Goal: Find specific page/section: Find specific page/section

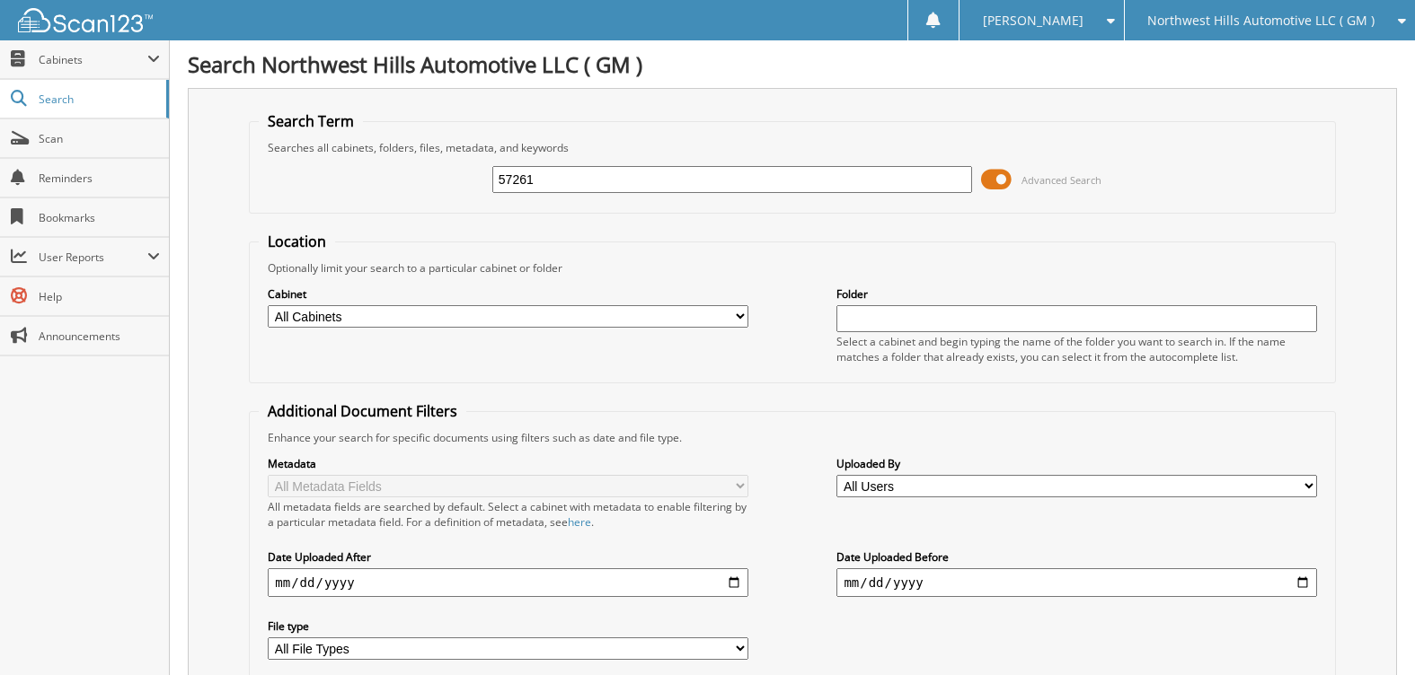
type input "57261"
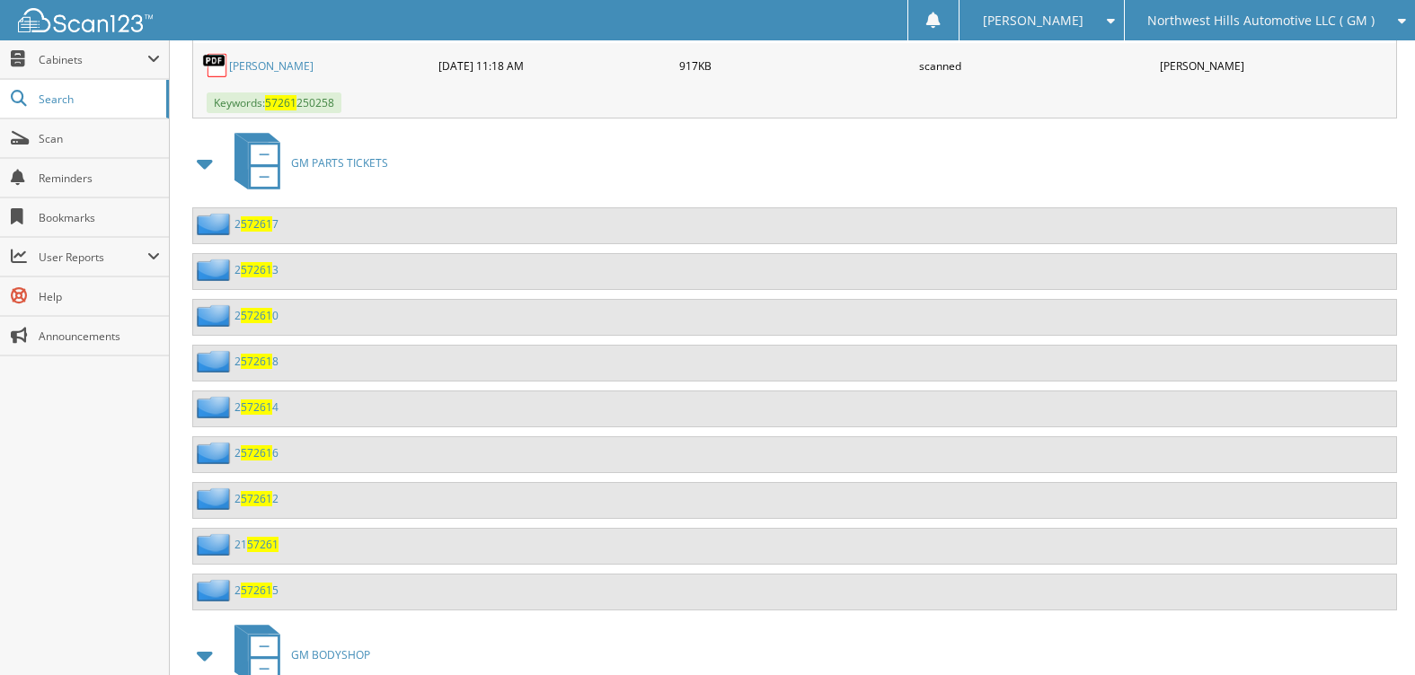
scroll to position [1168, 0]
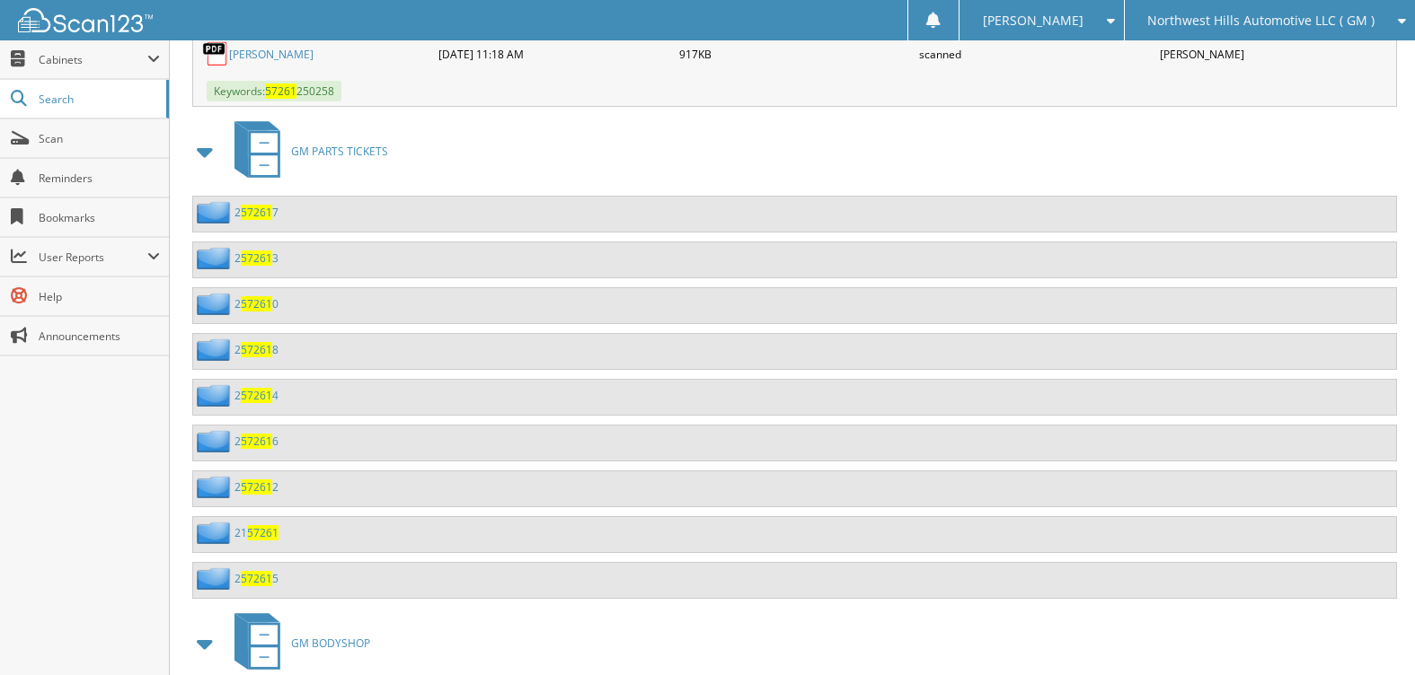
click at [203, 148] on span at bounding box center [205, 152] width 25 height 32
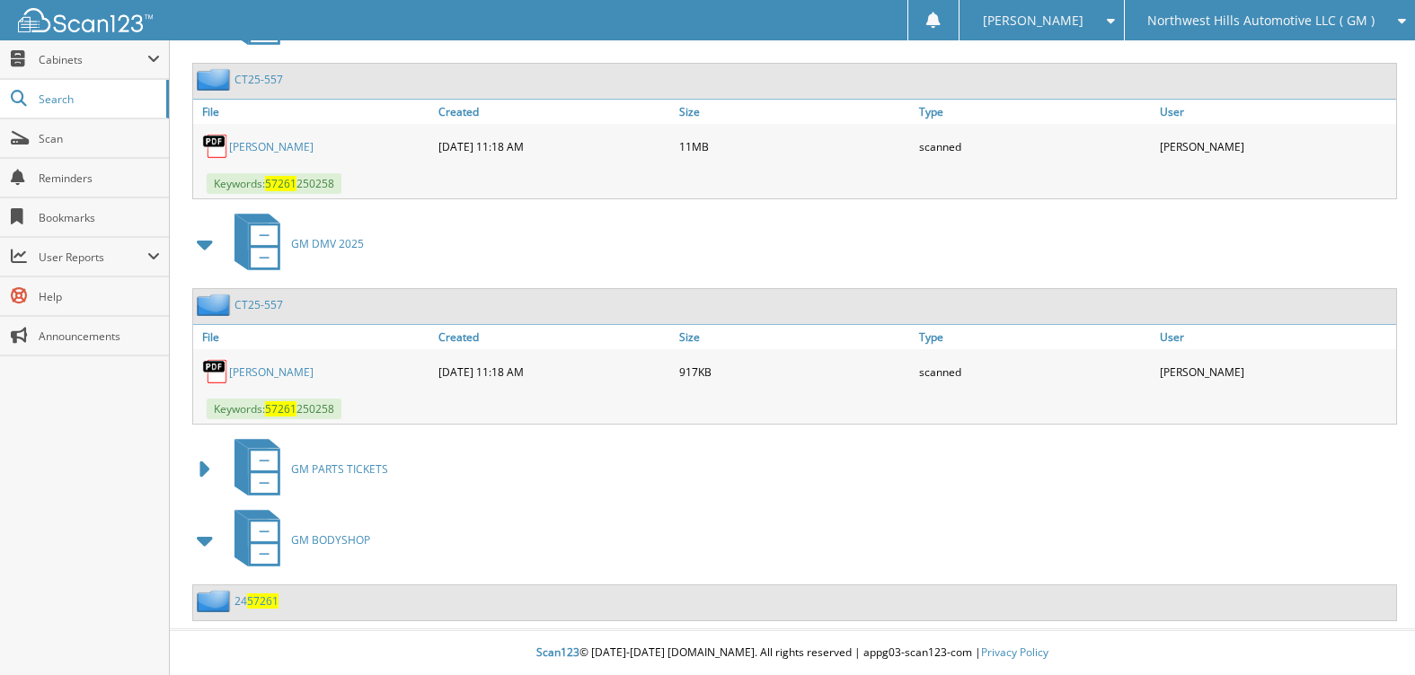
click at [205, 544] on span at bounding box center [205, 541] width 25 height 32
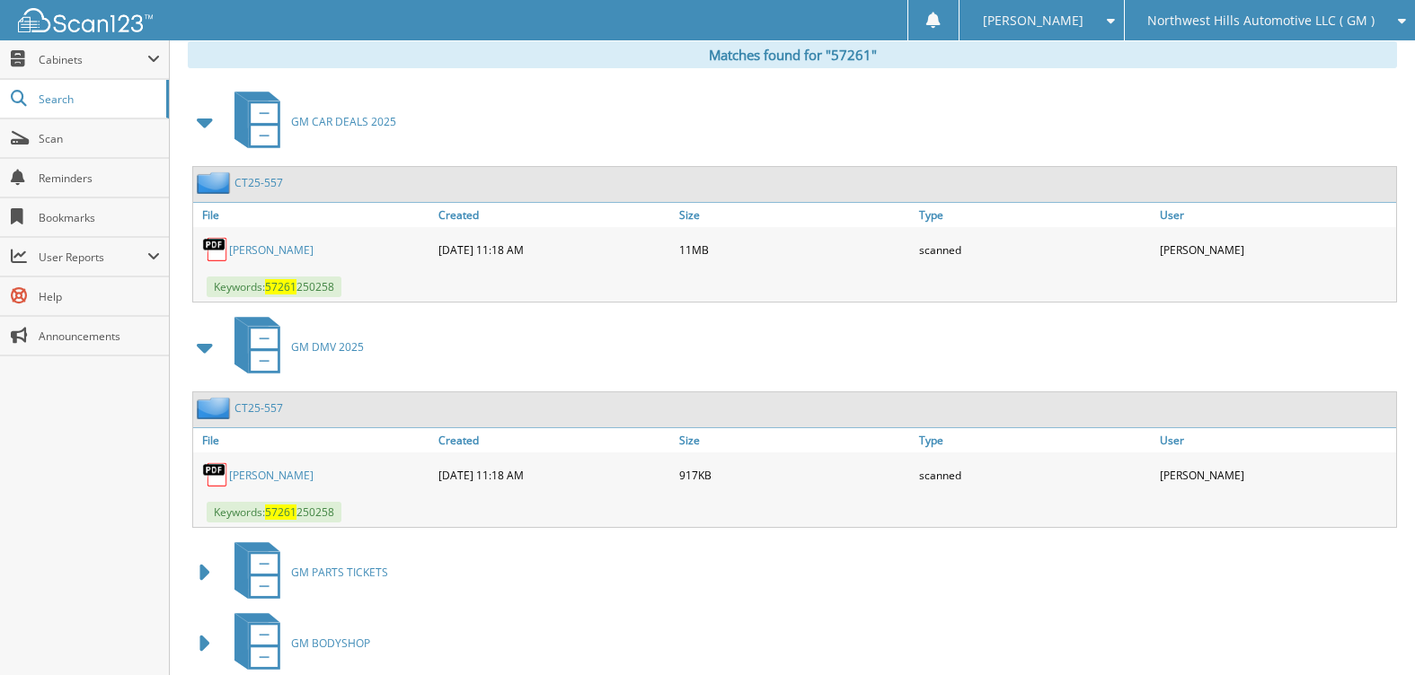
scroll to position [715, 0]
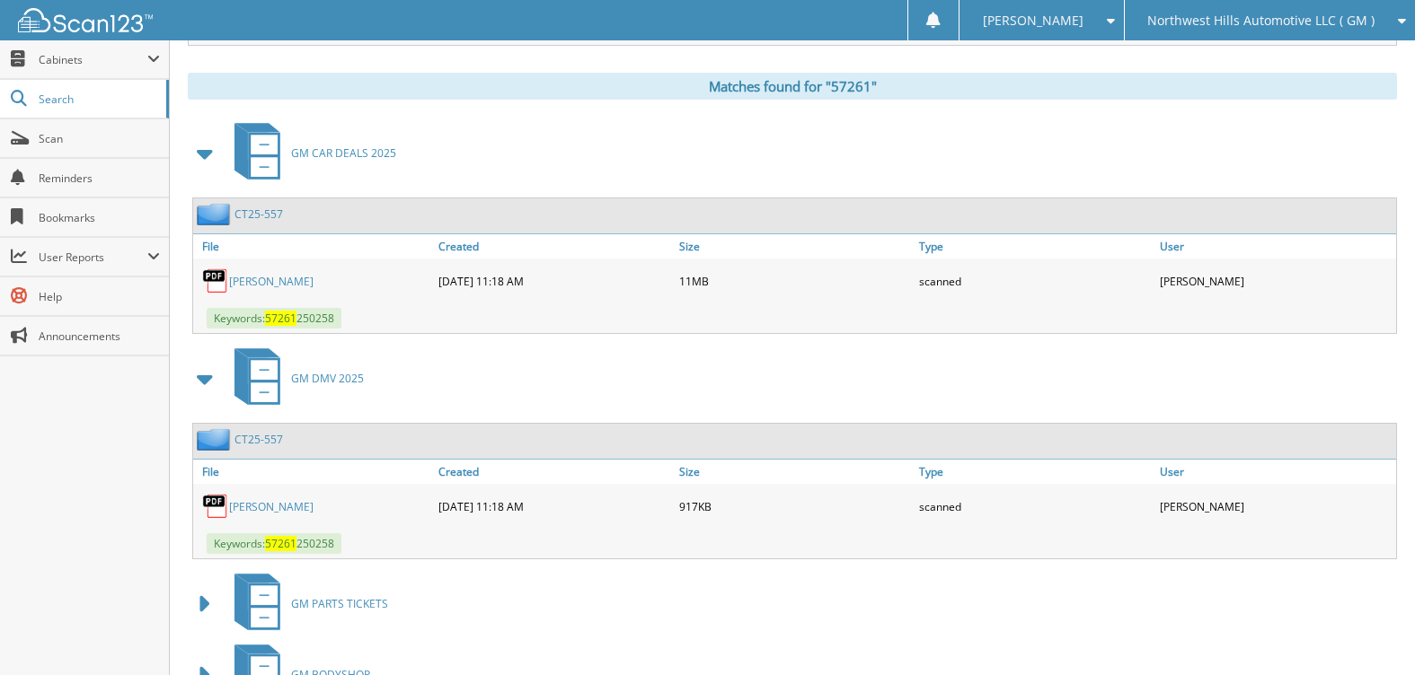
click at [259, 207] on div "CT25-557" at bounding box center [238, 214] width 90 height 22
click at [258, 213] on link "CT25-557" at bounding box center [258, 214] width 49 height 15
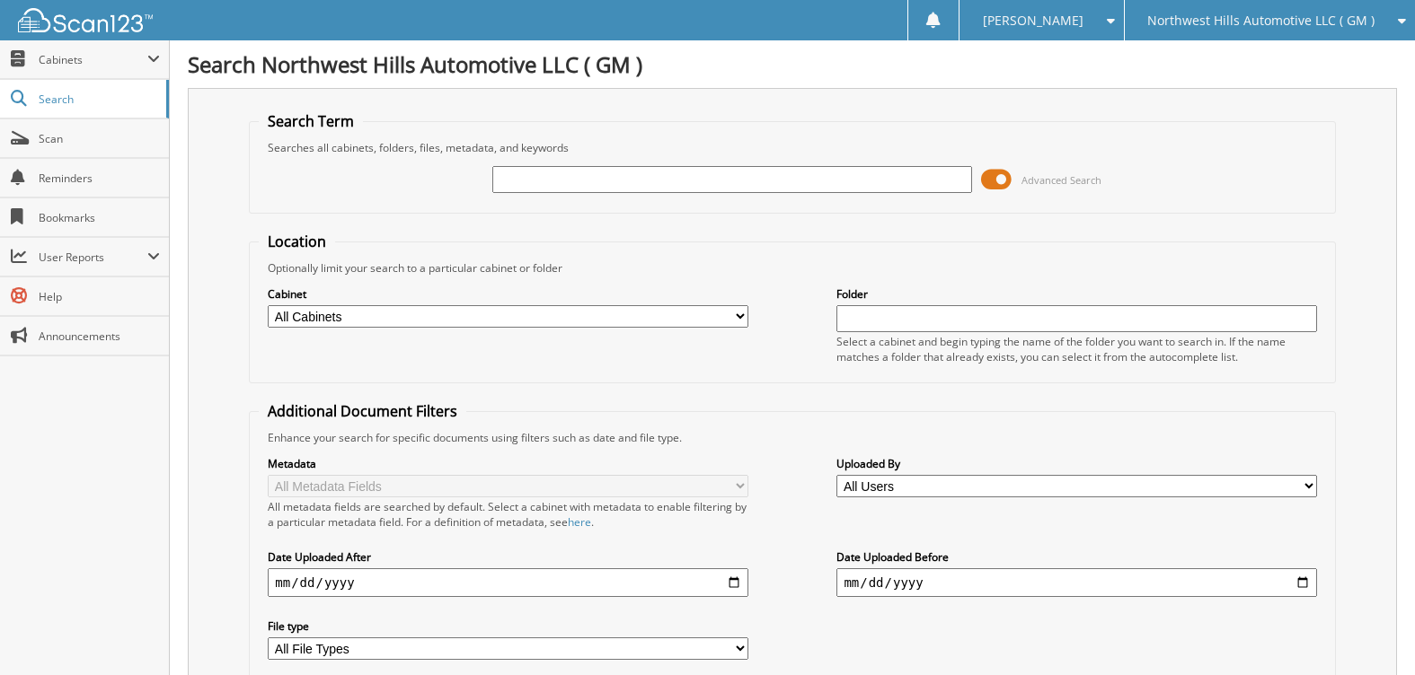
click at [566, 181] on input "text" at bounding box center [732, 179] width 480 height 27
type input "57561"
click at [319, 307] on select "All Cabinets ACCOUNTS PAYABLE ACCOUNTS PAYABLE 2025 AFTERSELL DEAD DEALS DEAD D…" at bounding box center [508, 316] width 480 height 22
select select "50196"
click at [268, 305] on select "All Cabinets ACCOUNTS PAYABLE ACCOUNTS PAYABLE 2025 AFTERSELL DEAD DEALS DEAD D…" at bounding box center [508, 316] width 480 height 22
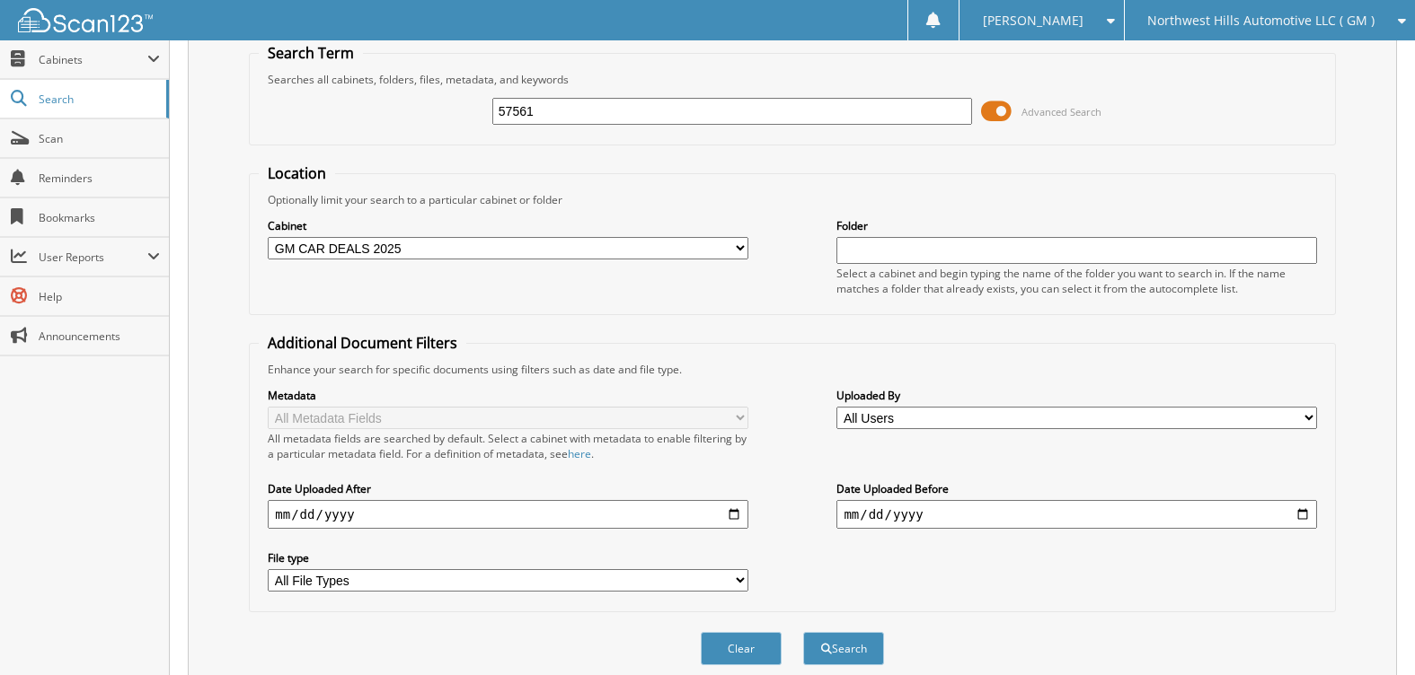
scroll to position [140, 0]
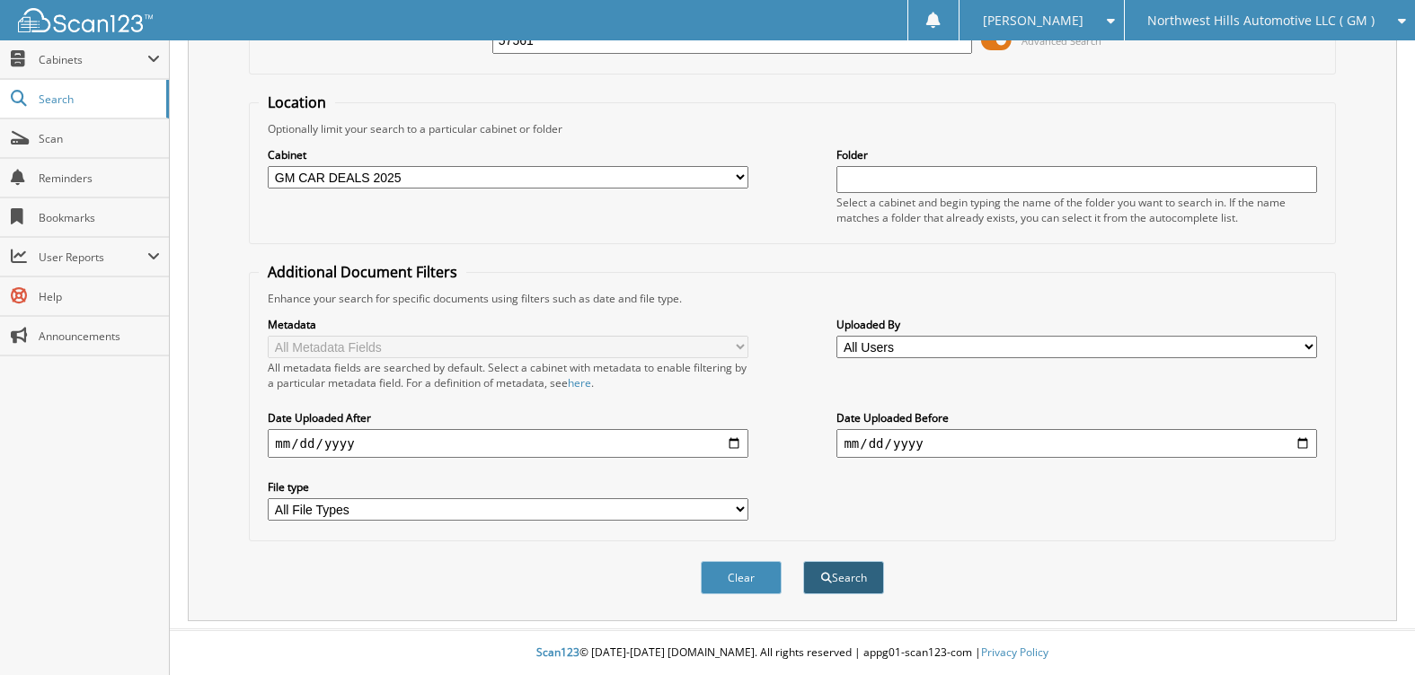
click at [838, 578] on button "Search" at bounding box center [843, 577] width 81 height 33
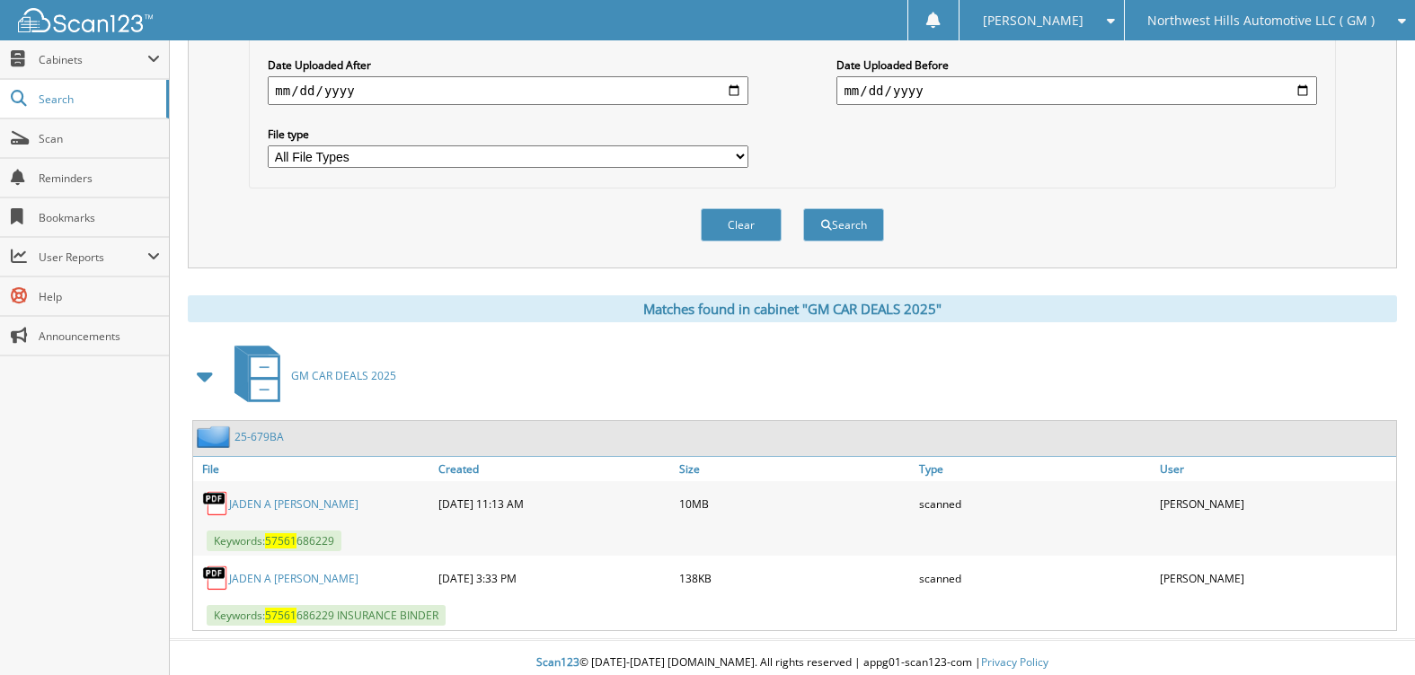
scroll to position [503, 0]
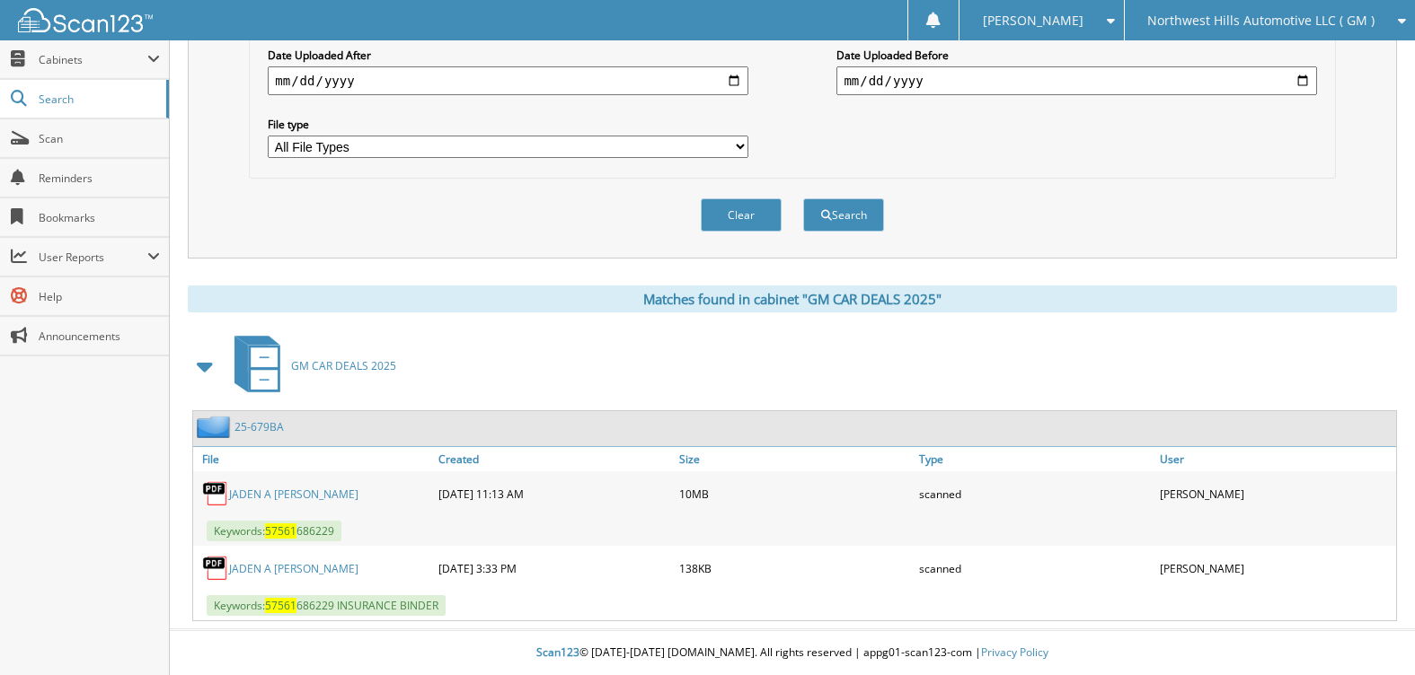
click at [252, 425] on link "25-679BA" at bounding box center [258, 426] width 49 height 15
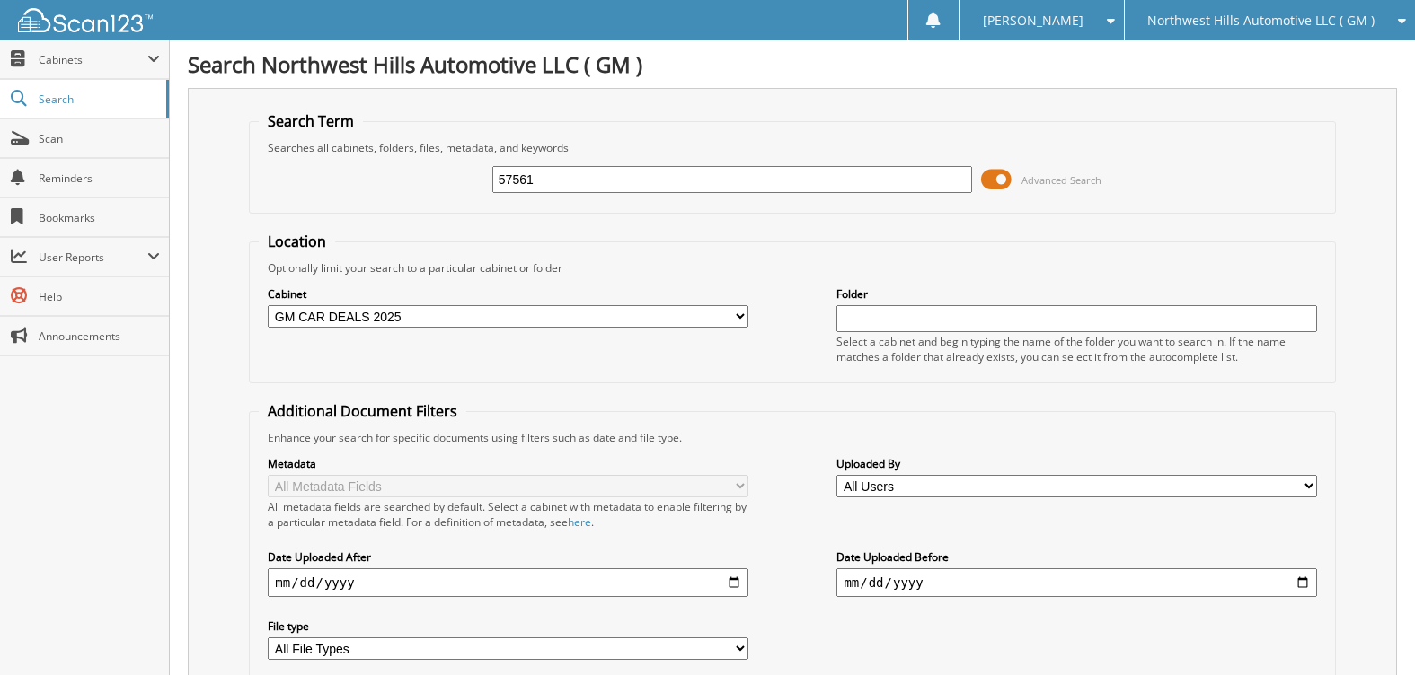
click at [553, 182] on input "57561" at bounding box center [732, 179] width 480 height 27
type input "57451"
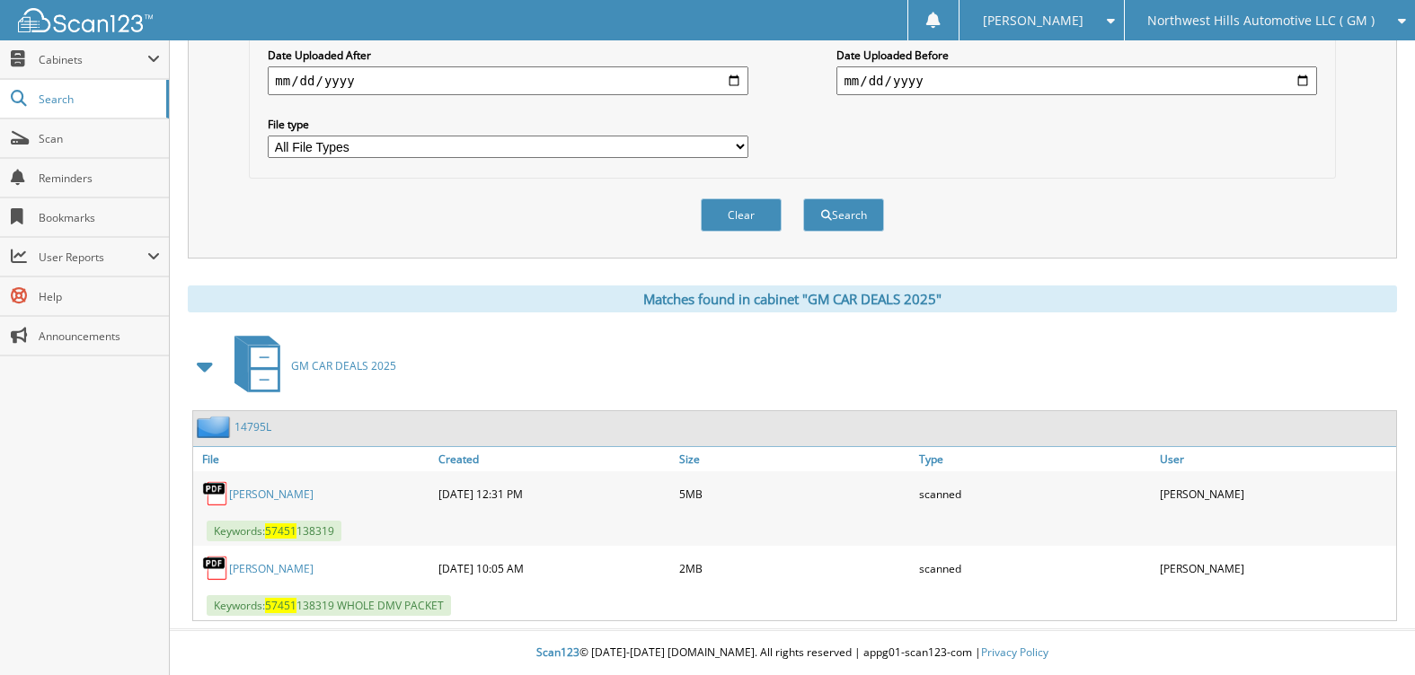
click at [245, 422] on link "14795L" at bounding box center [252, 426] width 37 height 15
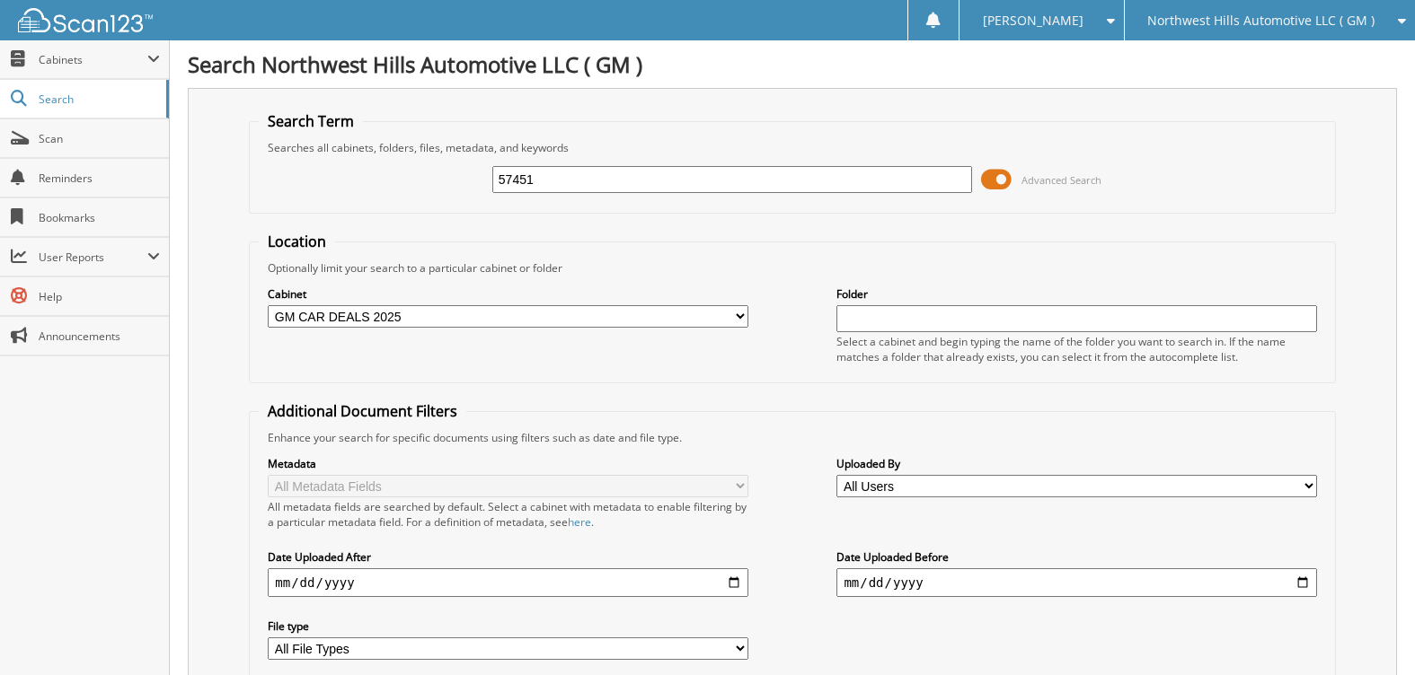
click at [567, 177] on input "57451" at bounding box center [732, 179] width 480 height 27
type input "[PERSON_NAME]"
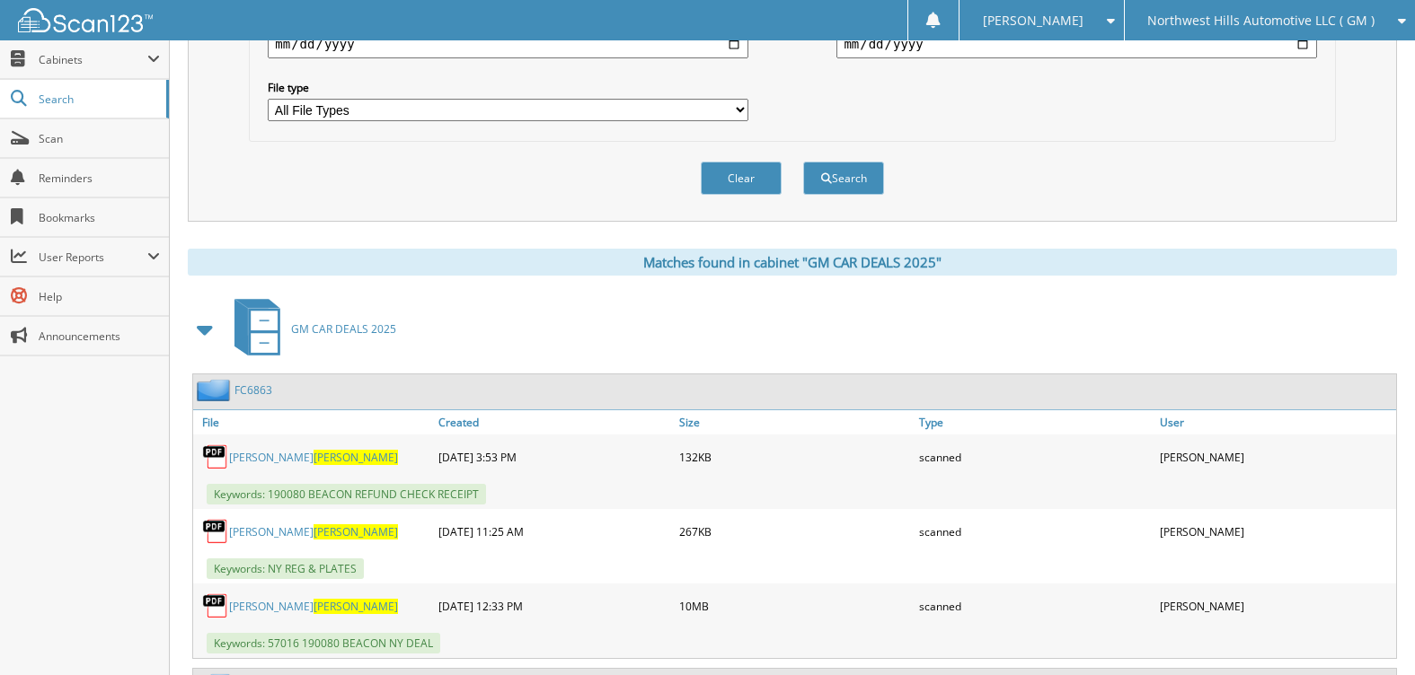
scroll to position [629, 0]
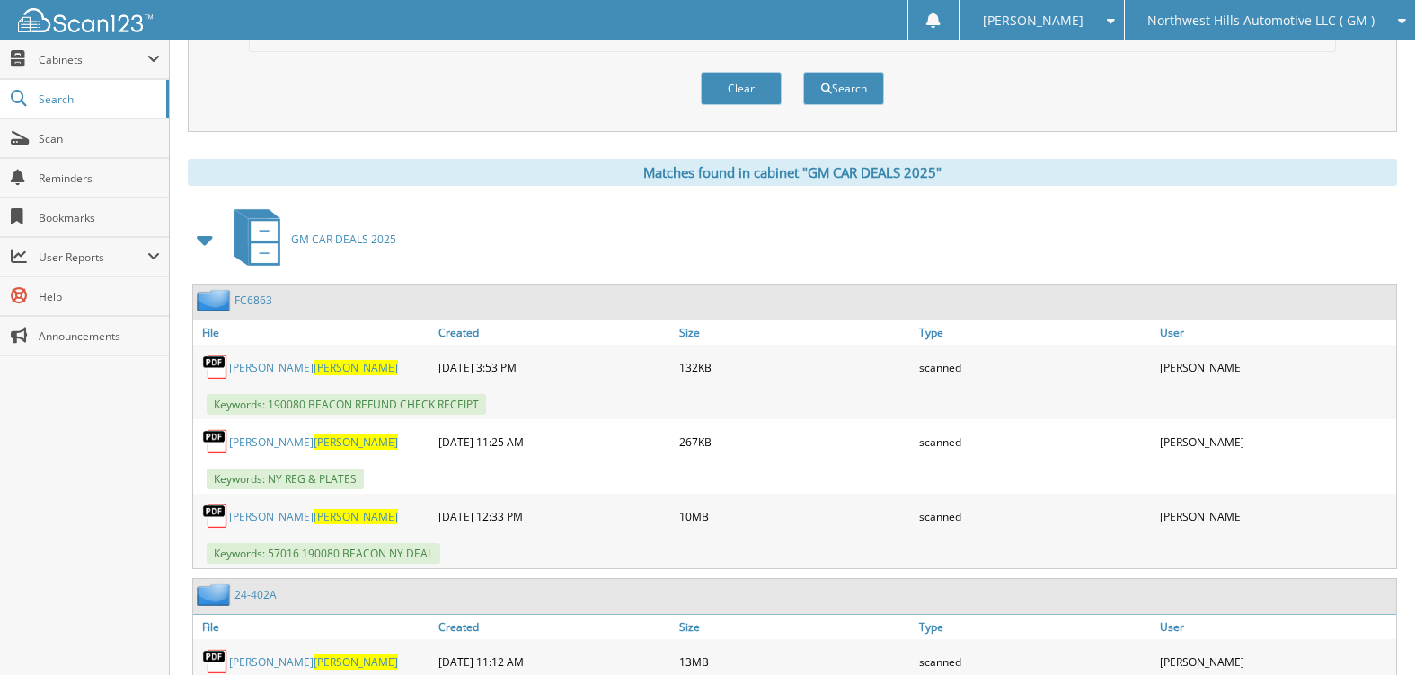
click at [252, 297] on link "FC6863" at bounding box center [253, 300] width 38 height 15
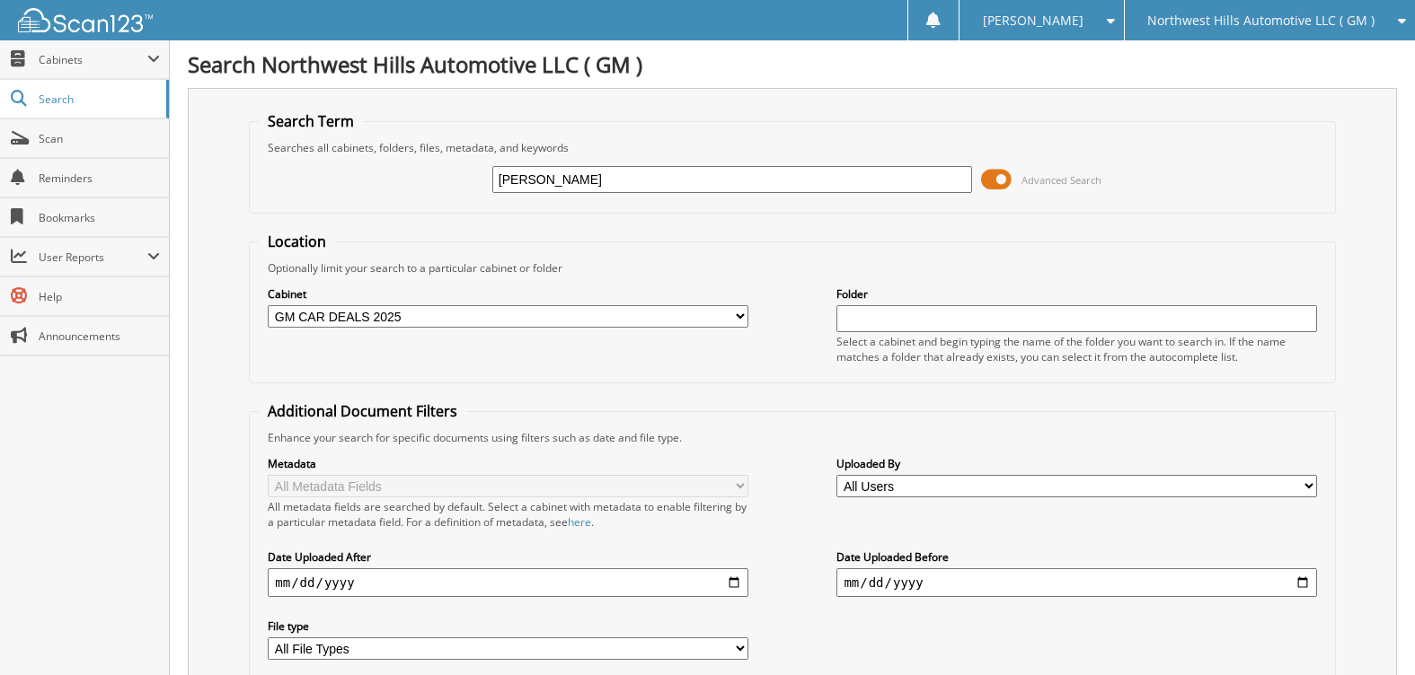
click at [554, 190] on input "[PERSON_NAME]" at bounding box center [732, 179] width 480 height 27
type input "57529"
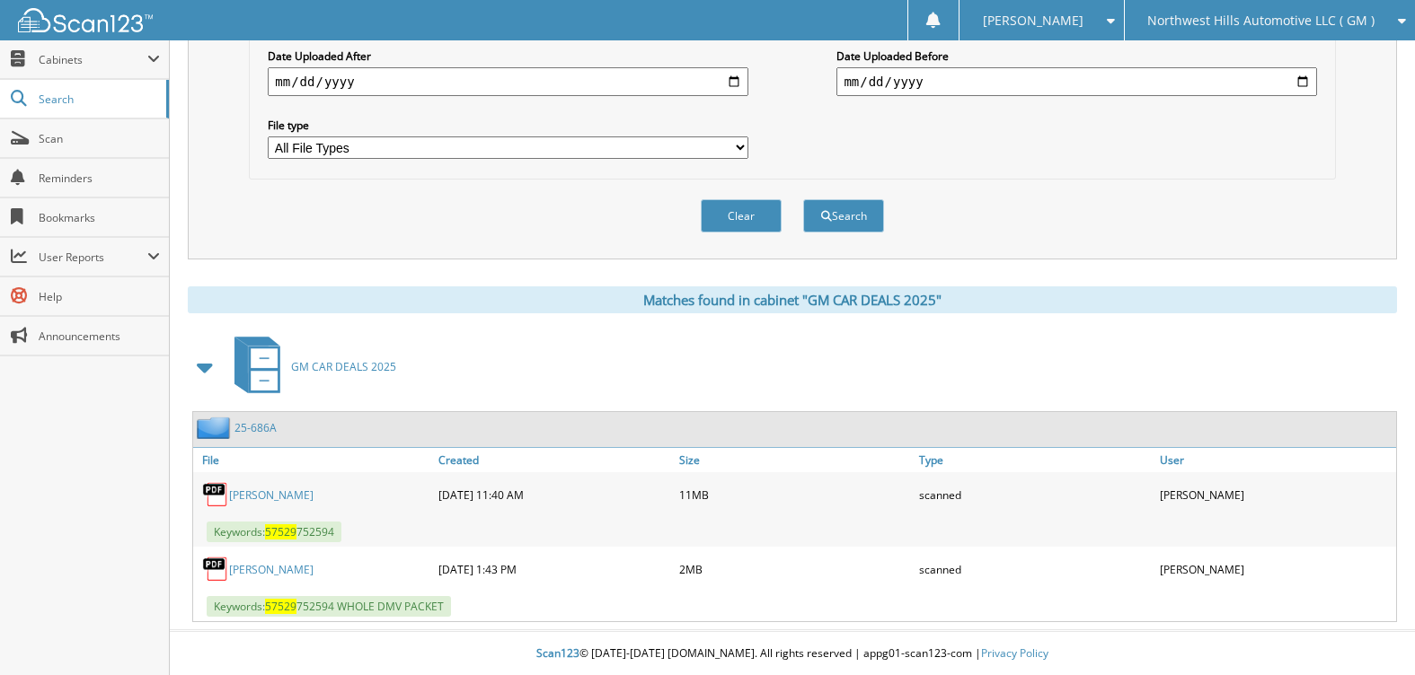
scroll to position [503, 0]
click at [249, 421] on link "25-686A" at bounding box center [255, 426] width 42 height 15
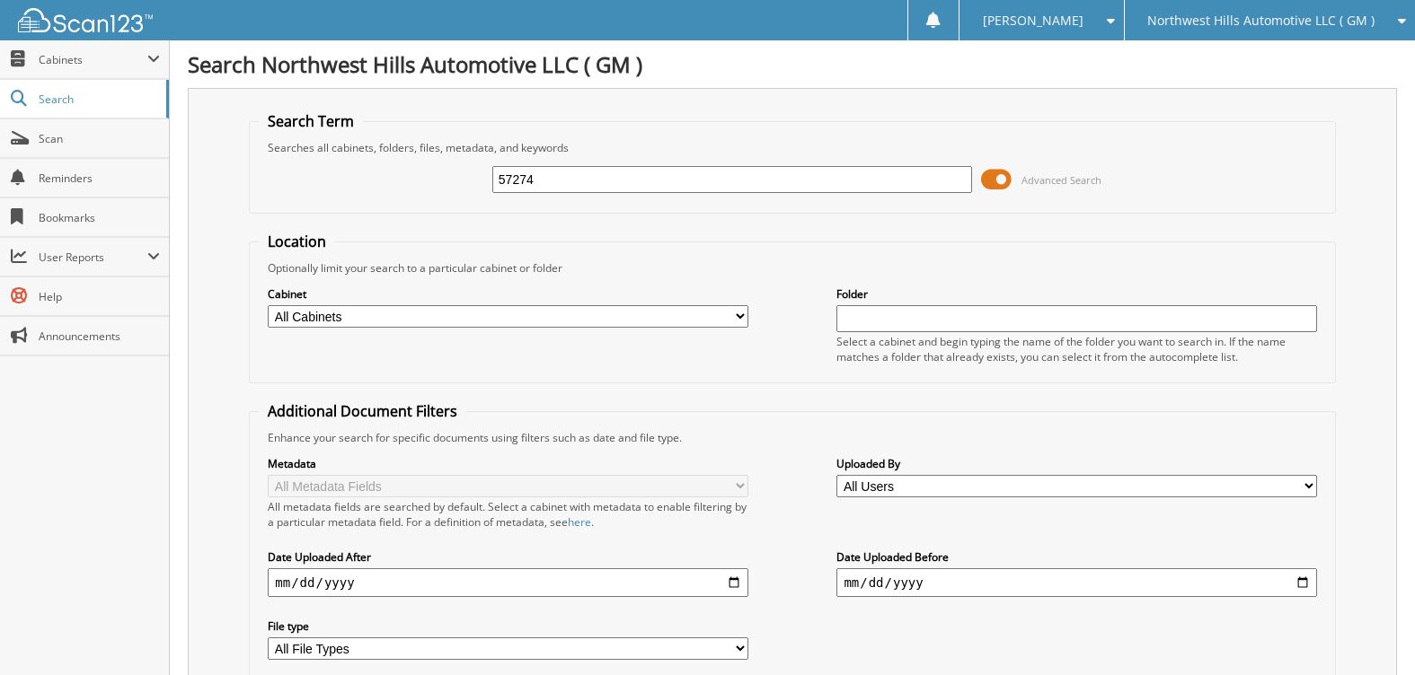
type input "57274"
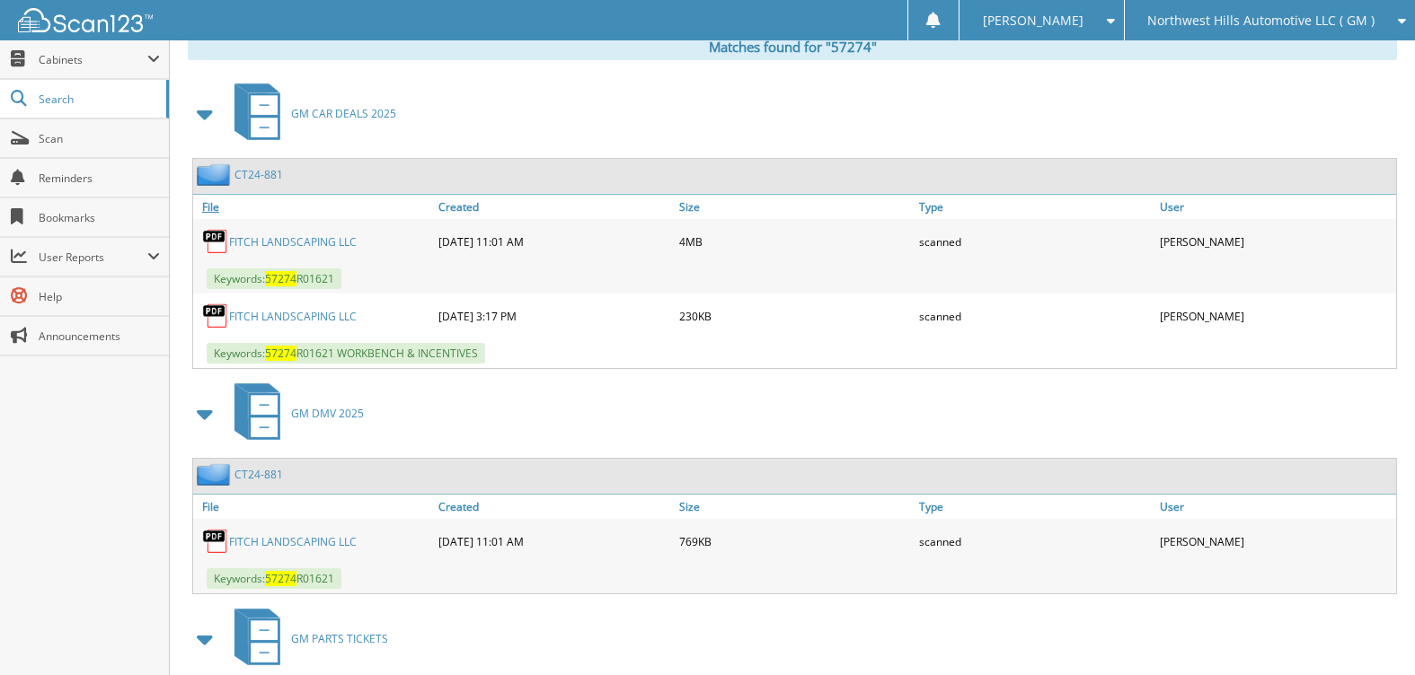
scroll to position [808, 0]
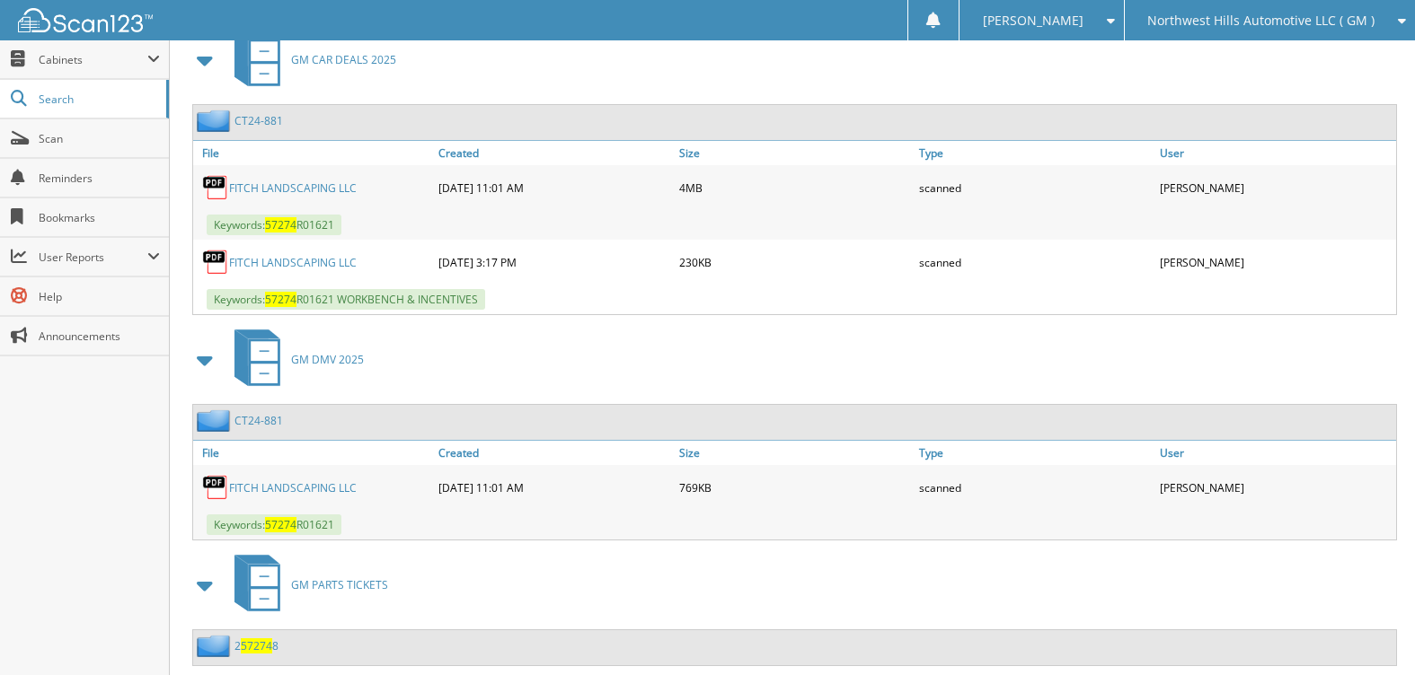
click at [254, 120] on link "CT24-881" at bounding box center [258, 120] width 49 height 15
